Goal: Task Accomplishment & Management: Manage account settings

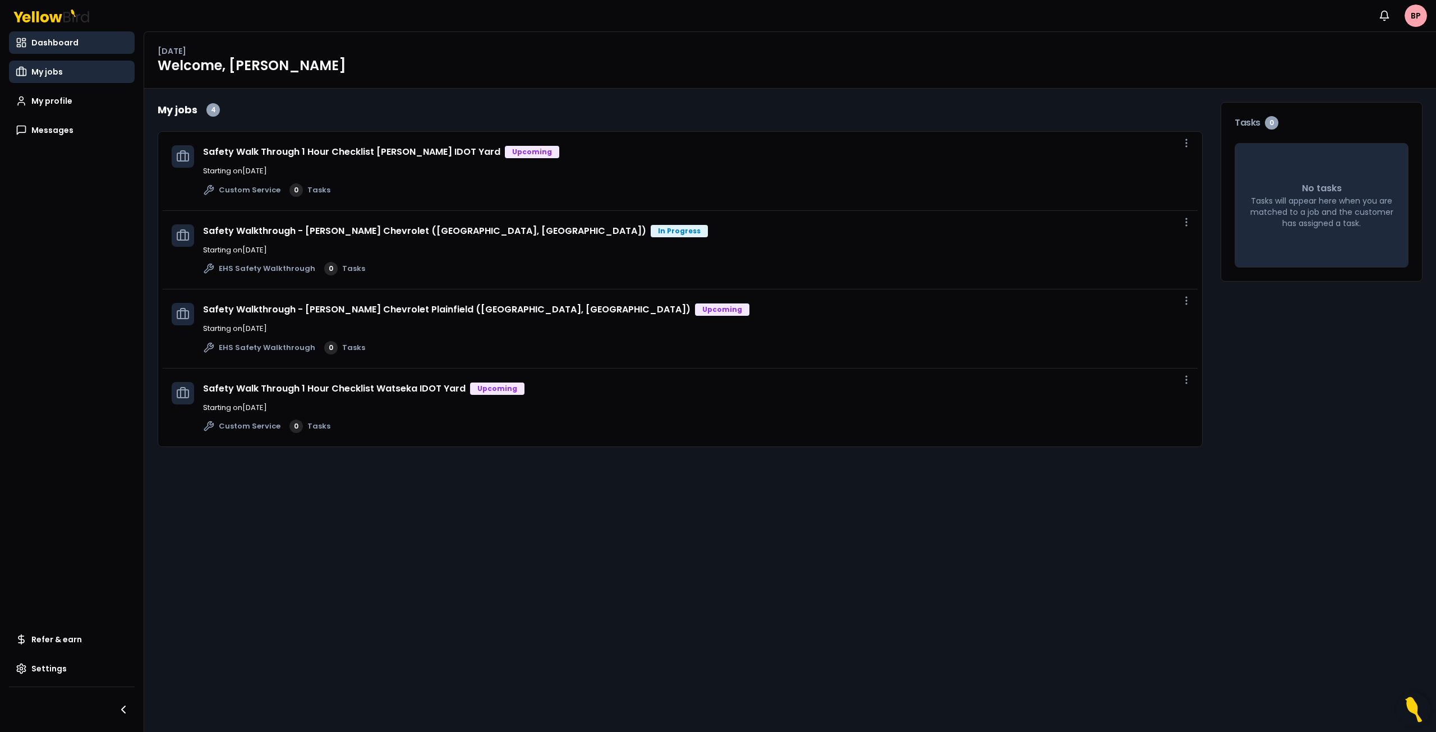
click at [53, 76] on span "My jobs" at bounding box center [46, 71] width 31 height 11
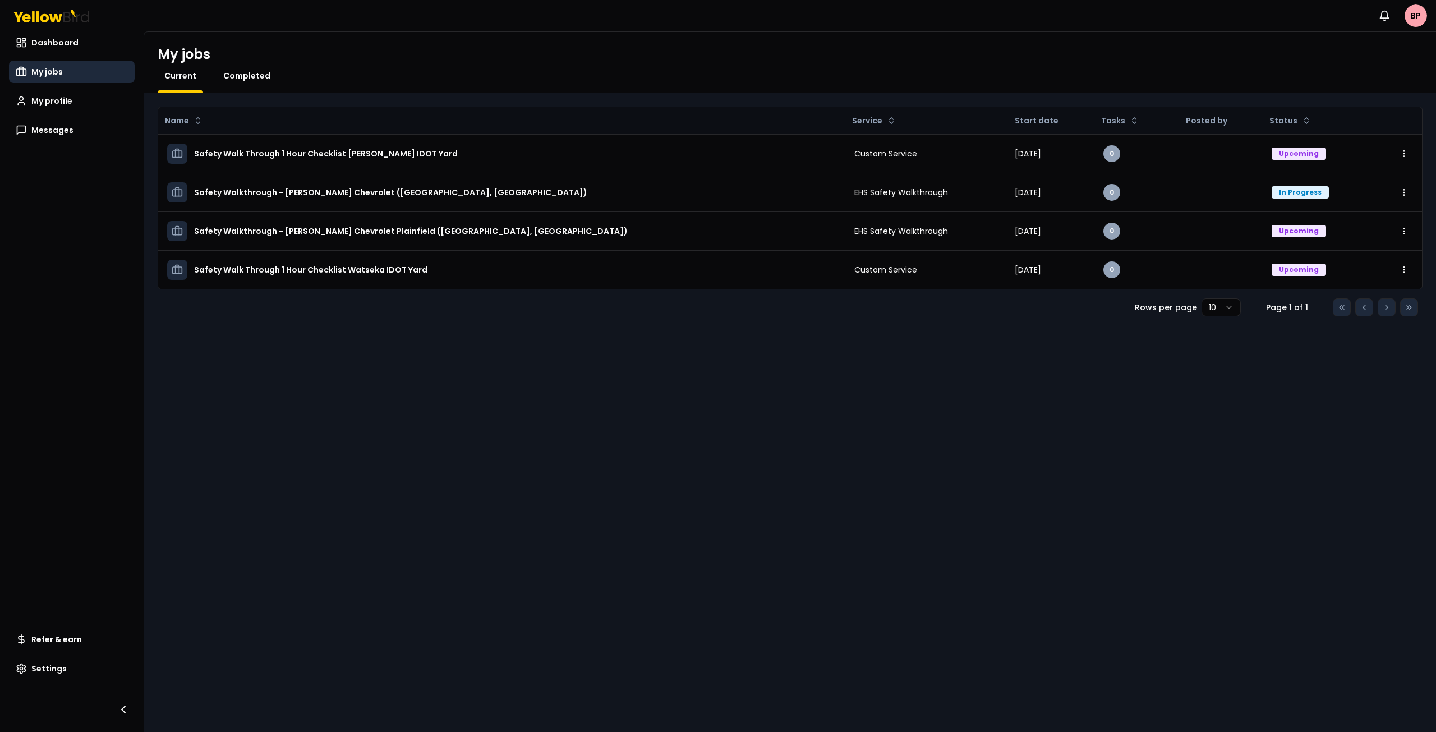
click at [258, 70] on span "Completed" at bounding box center [246, 75] width 47 height 11
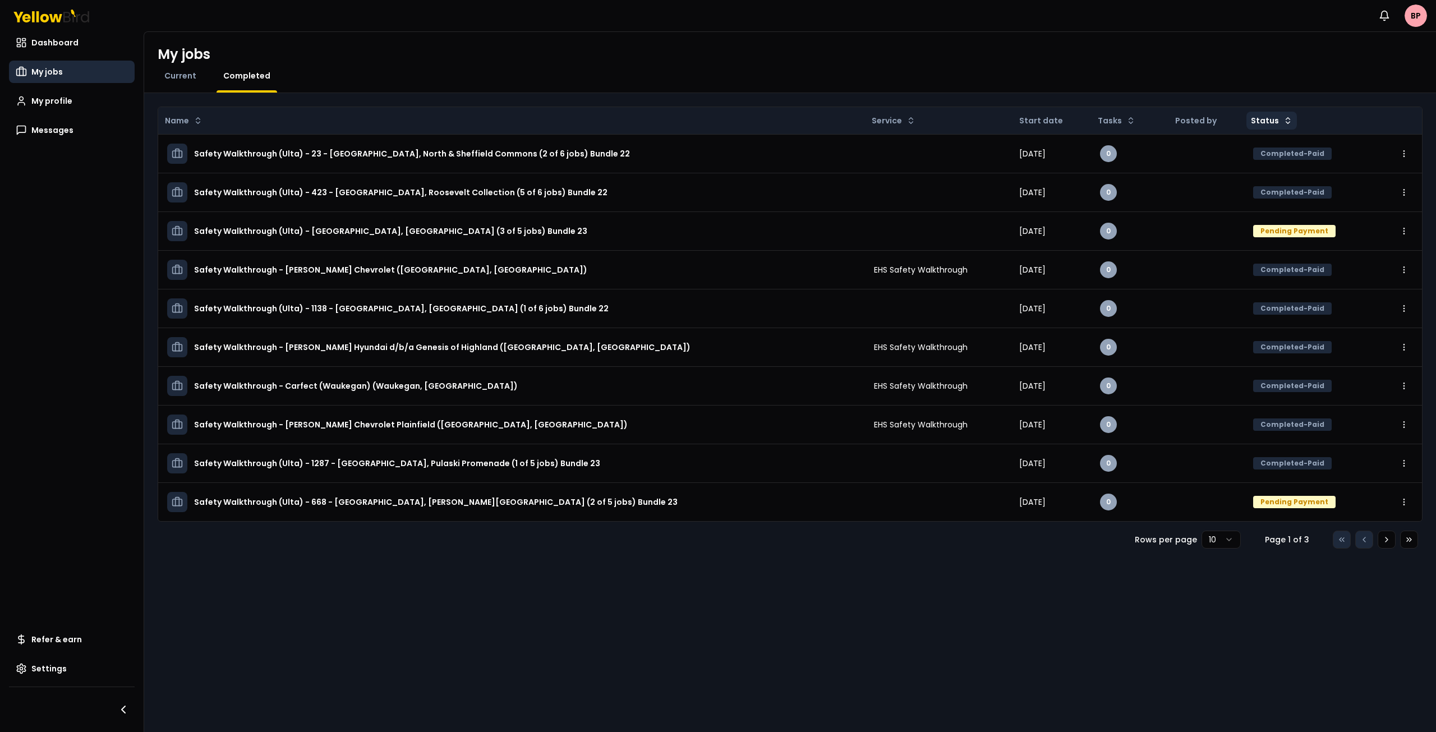
click at [1271, 119] on html "Notifications BP Dashboard My jobs My profile Messages Refer & earn Settings My…" at bounding box center [718, 366] width 1436 height 732
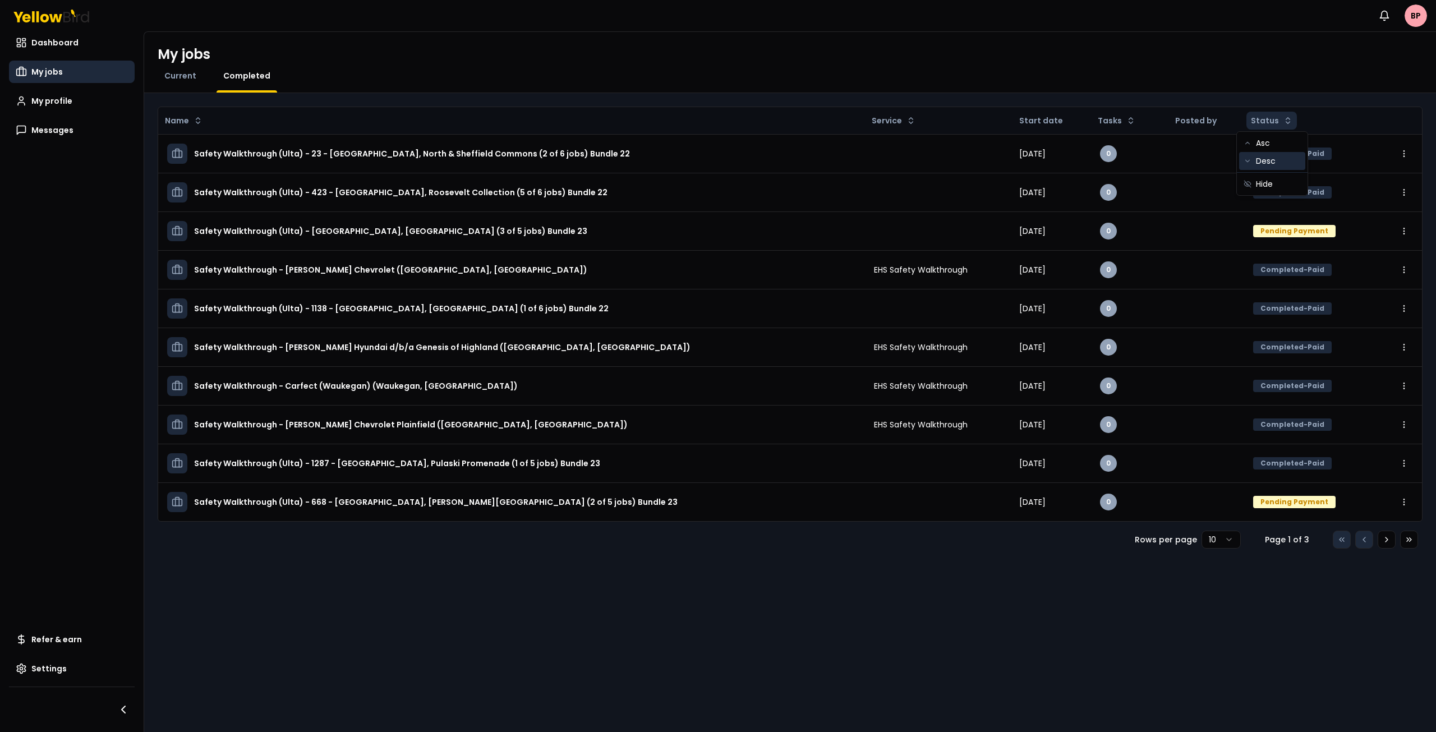
click at [1272, 160] on div "Desc" at bounding box center [1272, 161] width 66 height 18
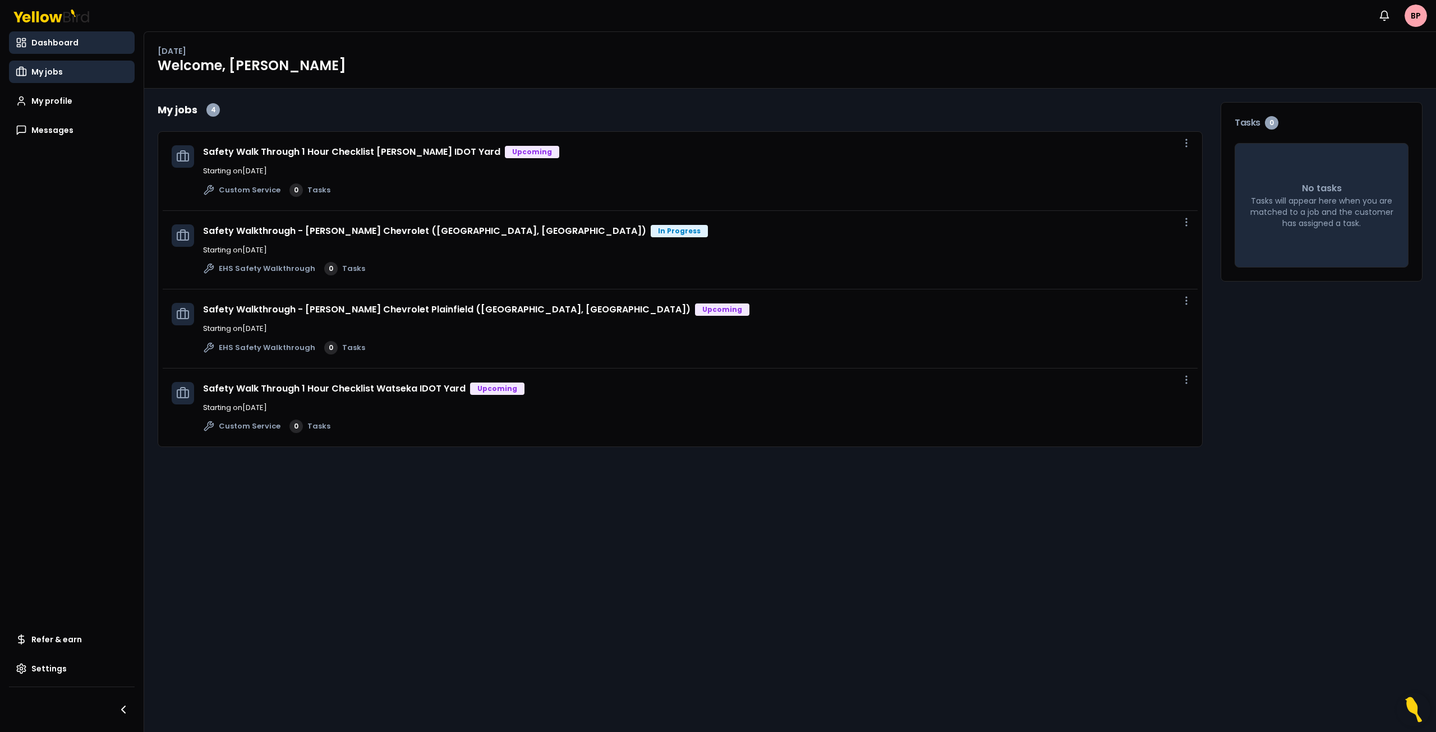
click at [66, 74] on link "My jobs" at bounding box center [72, 72] width 126 height 22
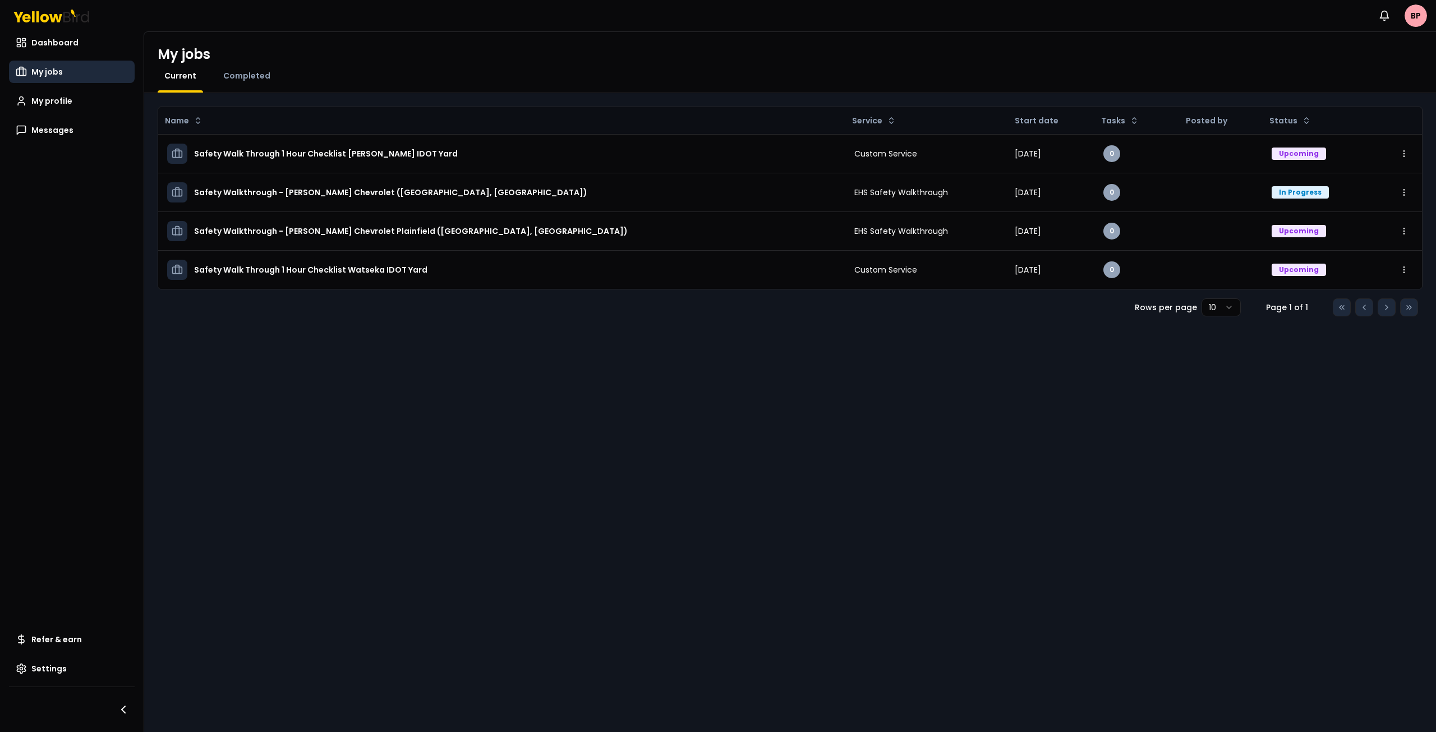
click at [261, 80] on span "Completed" at bounding box center [246, 75] width 47 height 11
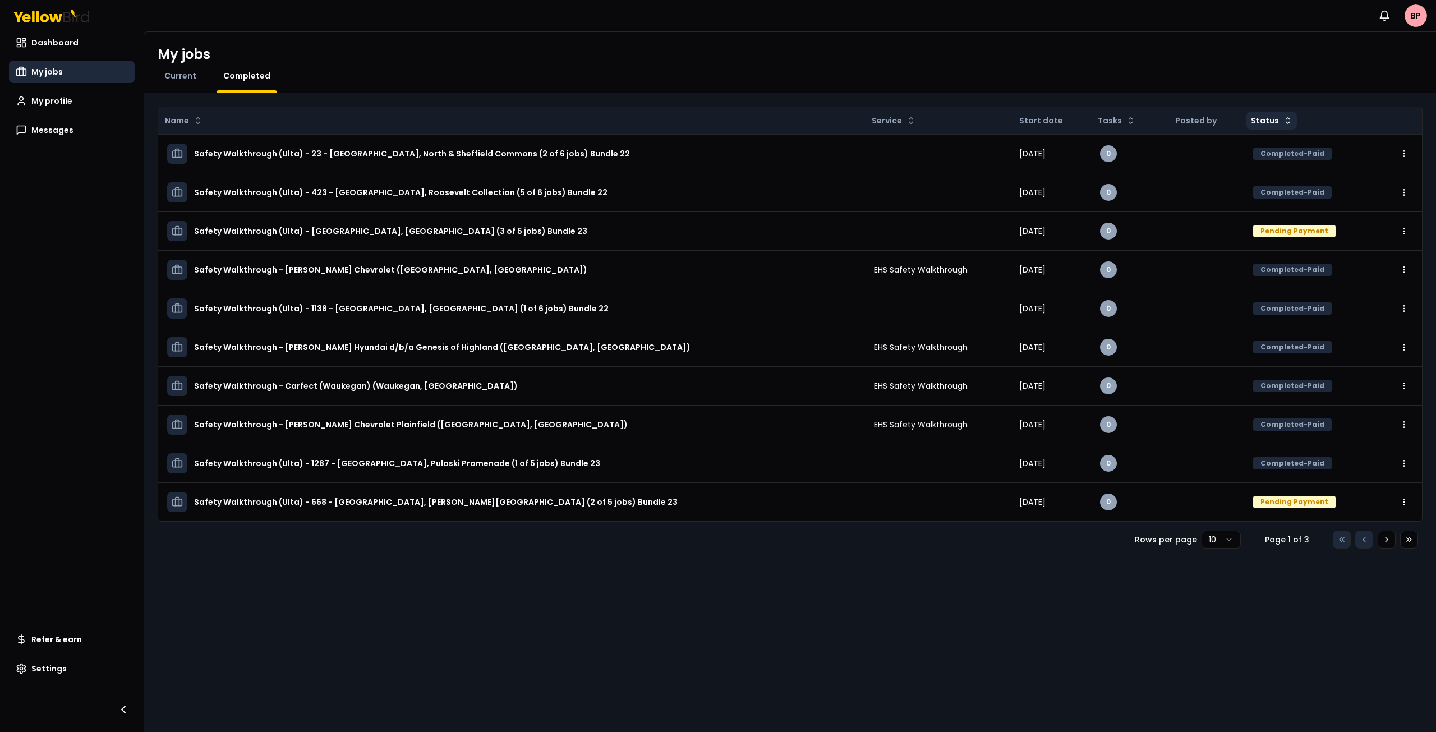
click at [1281, 122] on html "Notifications BP Dashboard My jobs My profile Messages Refer & earn Settings My…" at bounding box center [718, 366] width 1436 height 732
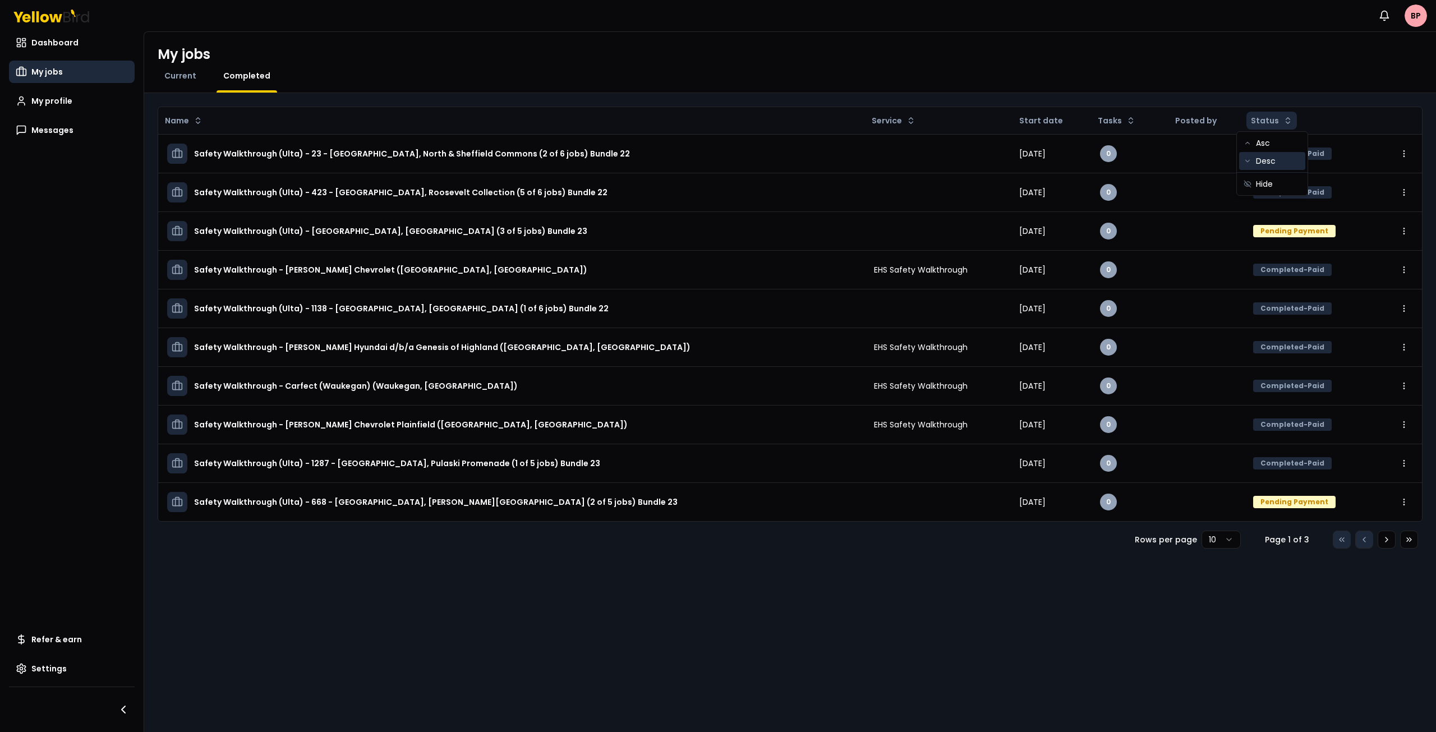
click at [1279, 160] on div "Desc" at bounding box center [1272, 161] width 66 height 18
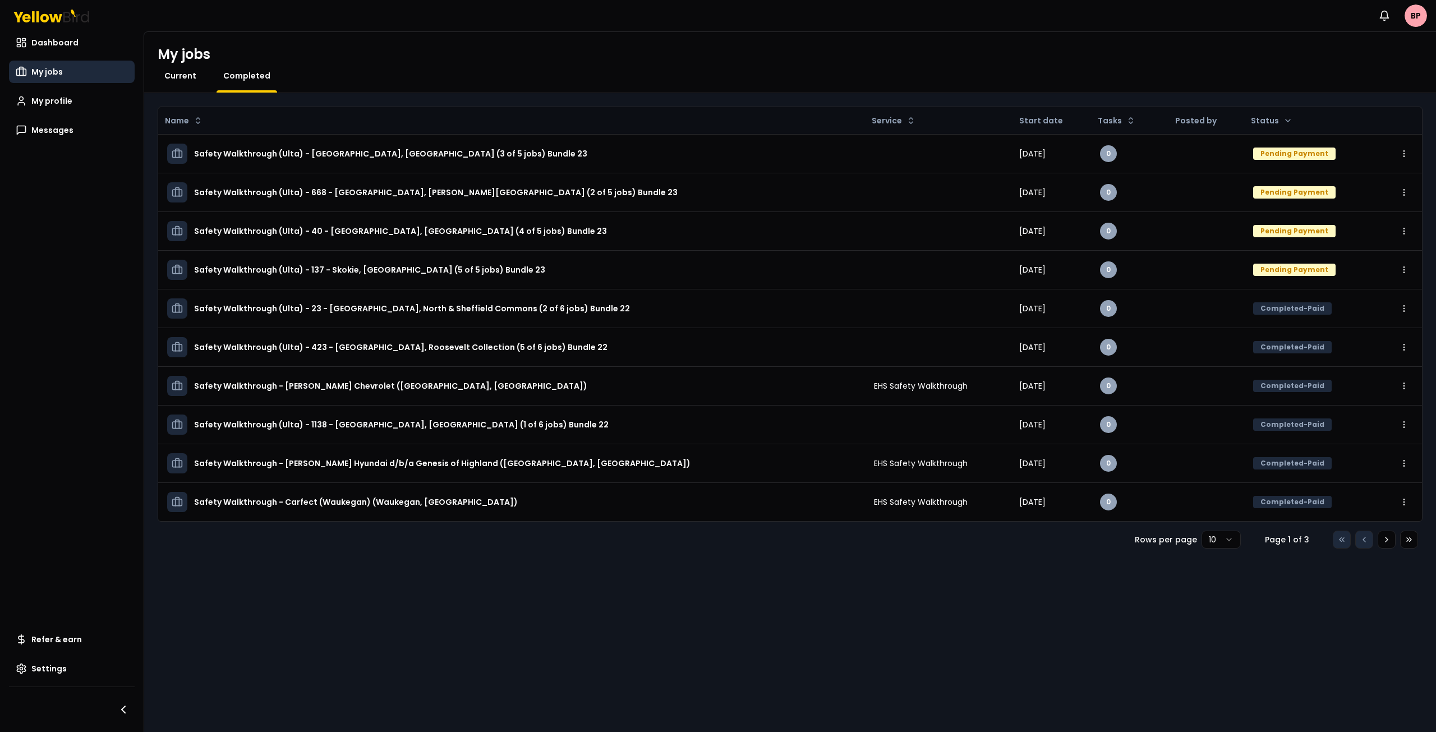
click at [177, 75] on span "Current" at bounding box center [180, 75] width 32 height 11
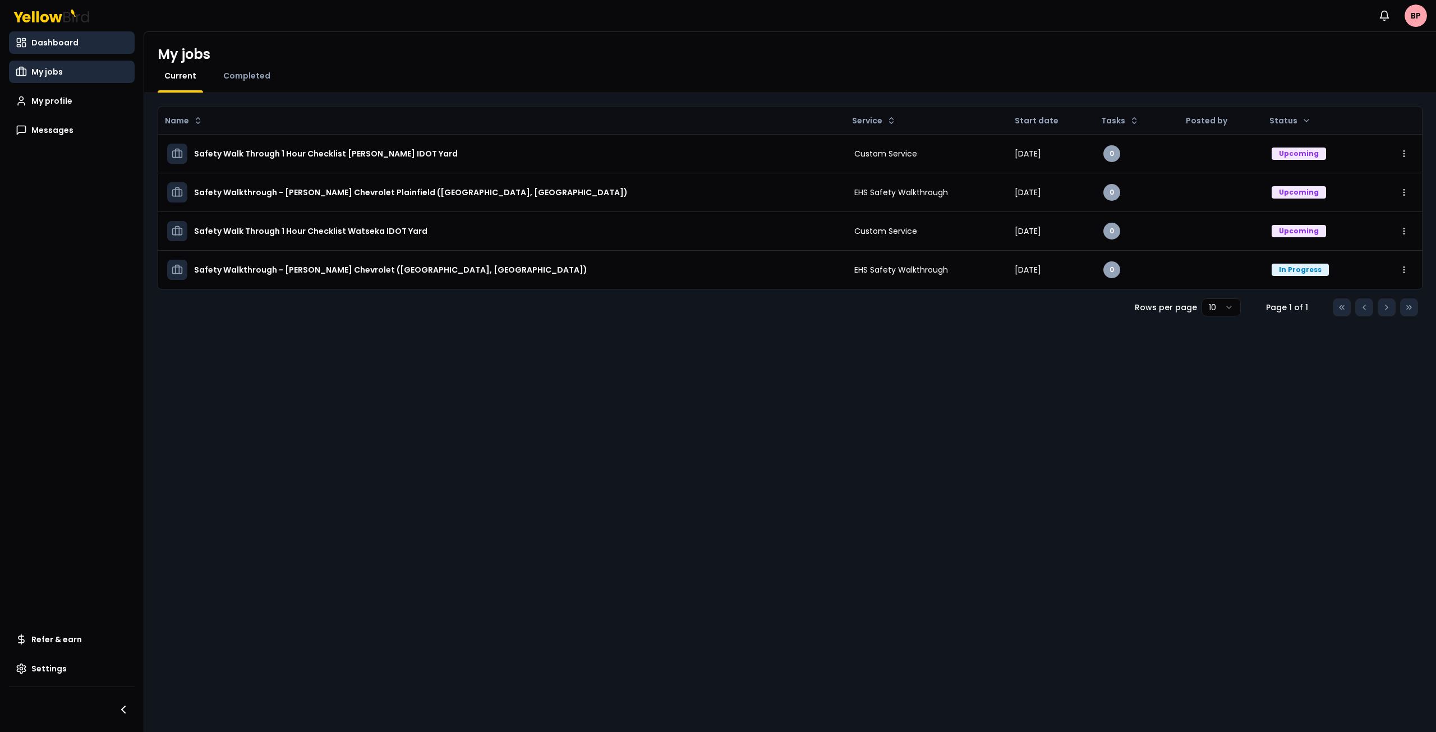
click at [45, 44] on span "Dashboard" at bounding box center [54, 42] width 47 height 11
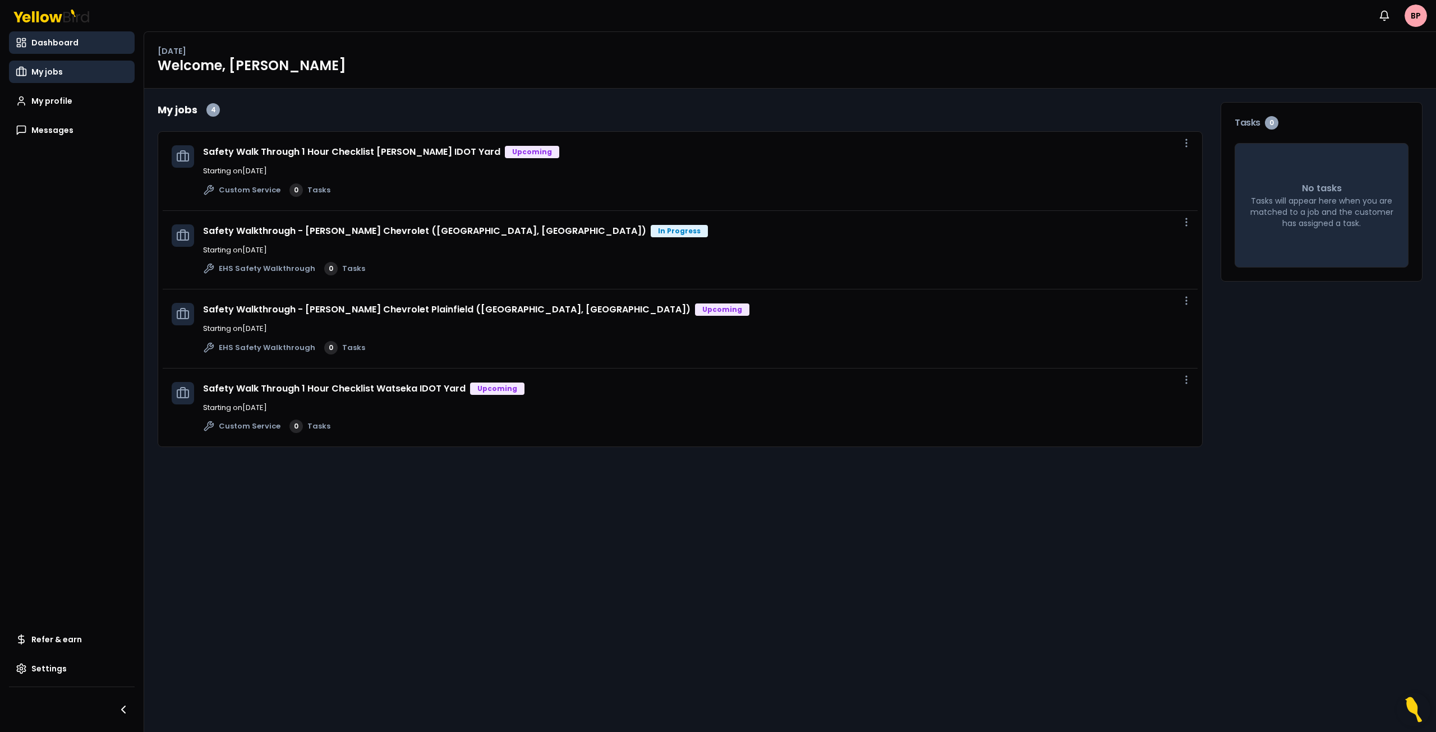
click at [52, 68] on span "My jobs" at bounding box center [46, 71] width 31 height 11
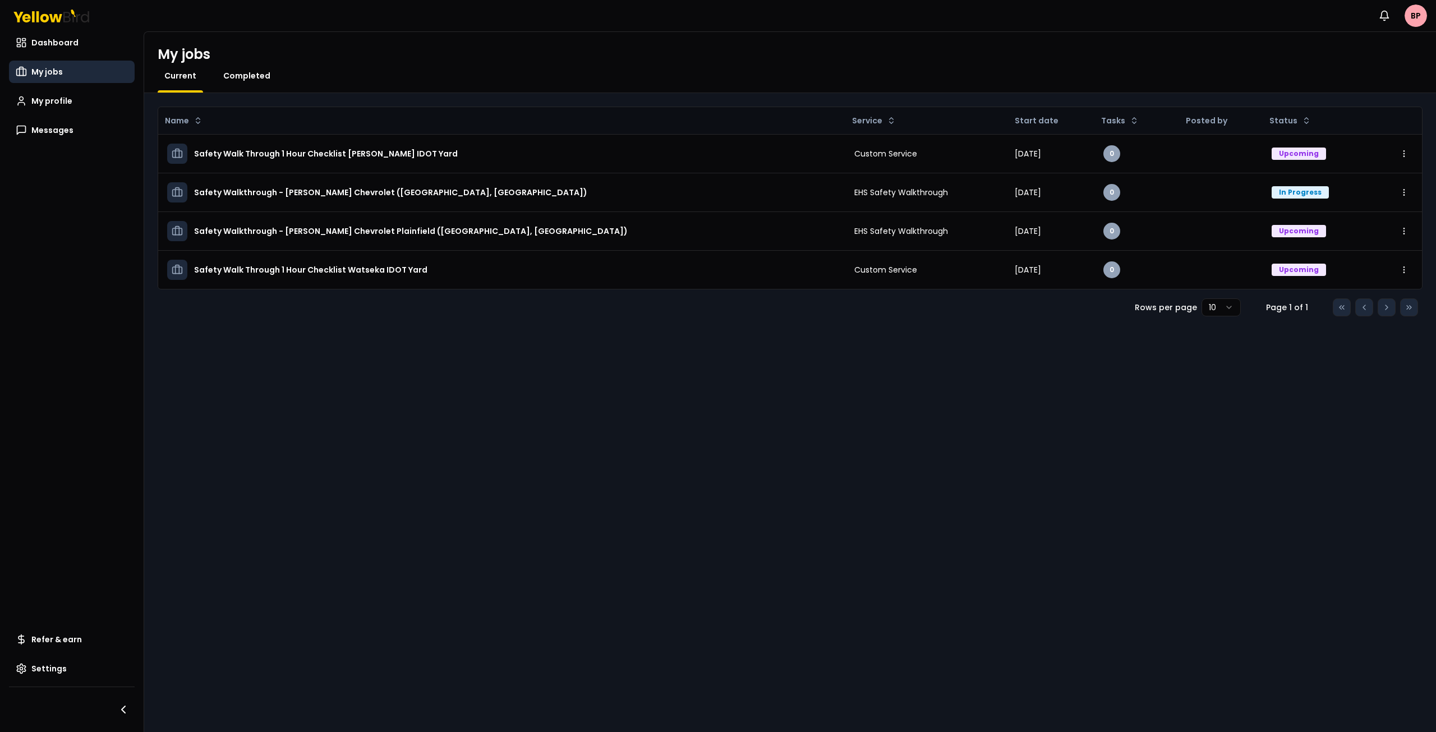
click at [249, 70] on span "Completed" at bounding box center [246, 75] width 47 height 11
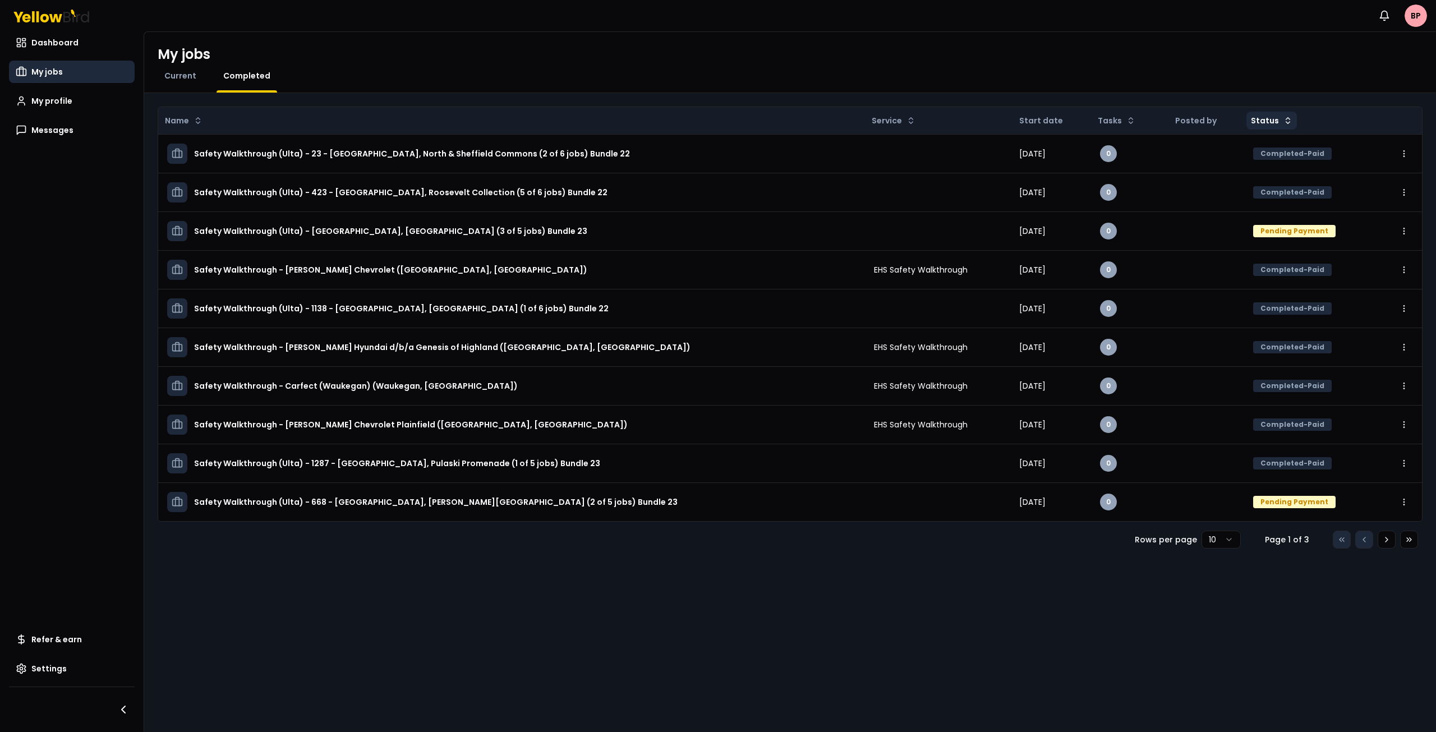
click at [1270, 125] on html "Notifications BP Dashboard My jobs My profile Messages Refer & earn Settings My…" at bounding box center [718, 366] width 1436 height 732
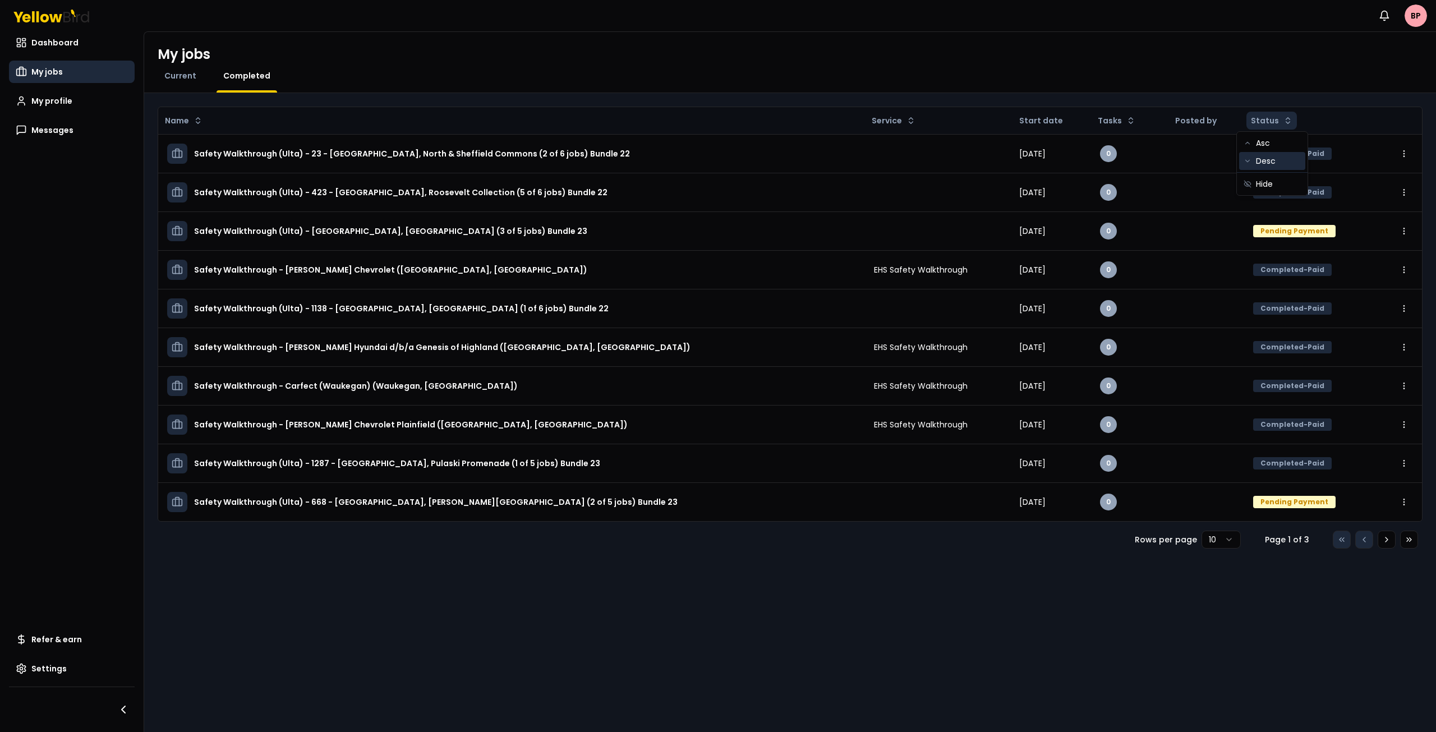
click at [1267, 163] on div "Desc" at bounding box center [1272, 161] width 66 height 18
